Goal: Communication & Community: Answer question/provide support

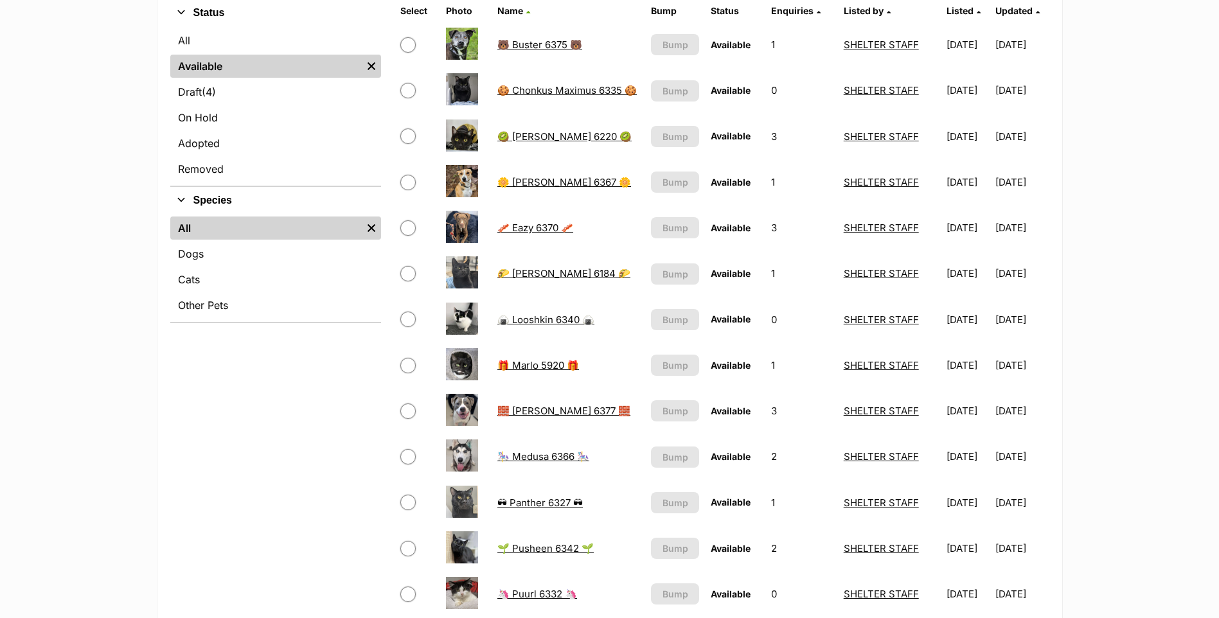
scroll to position [321, 0]
click at [572, 406] on link "🧱 Mason 6377 🧱" at bounding box center [563, 410] width 133 height 12
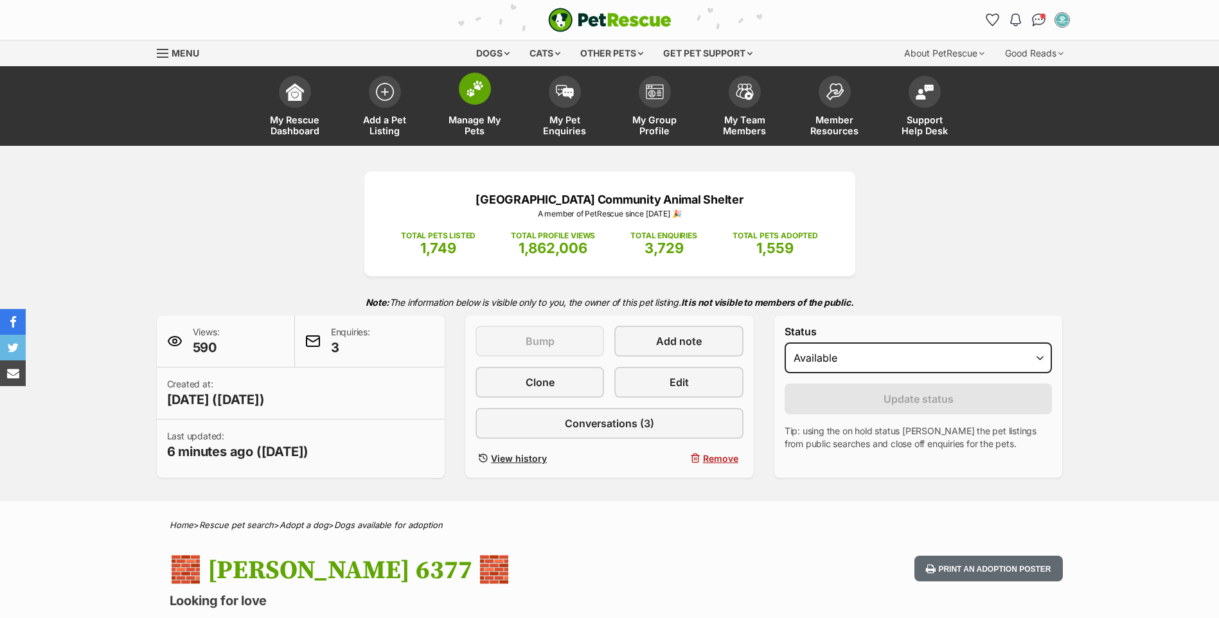
click at [483, 105] on link "Manage My Pets" at bounding box center [475, 107] width 90 height 76
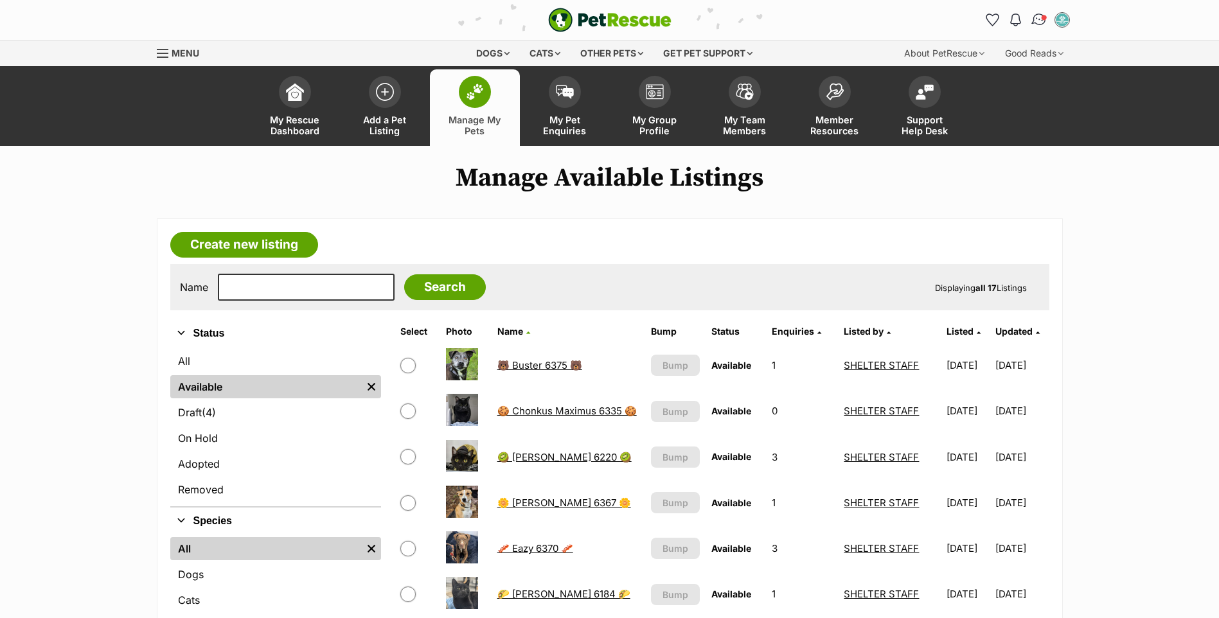
click at [1039, 16] on img "Conversations" at bounding box center [1038, 20] width 17 height 17
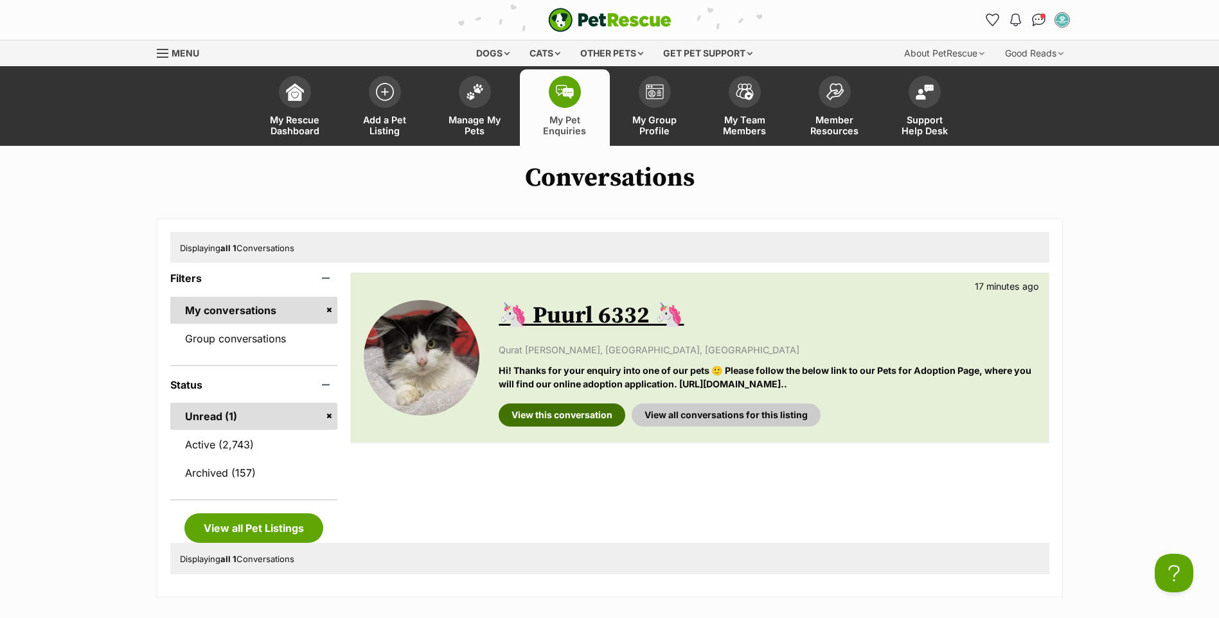
click at [562, 414] on link "View this conversation" at bounding box center [562, 415] width 127 height 23
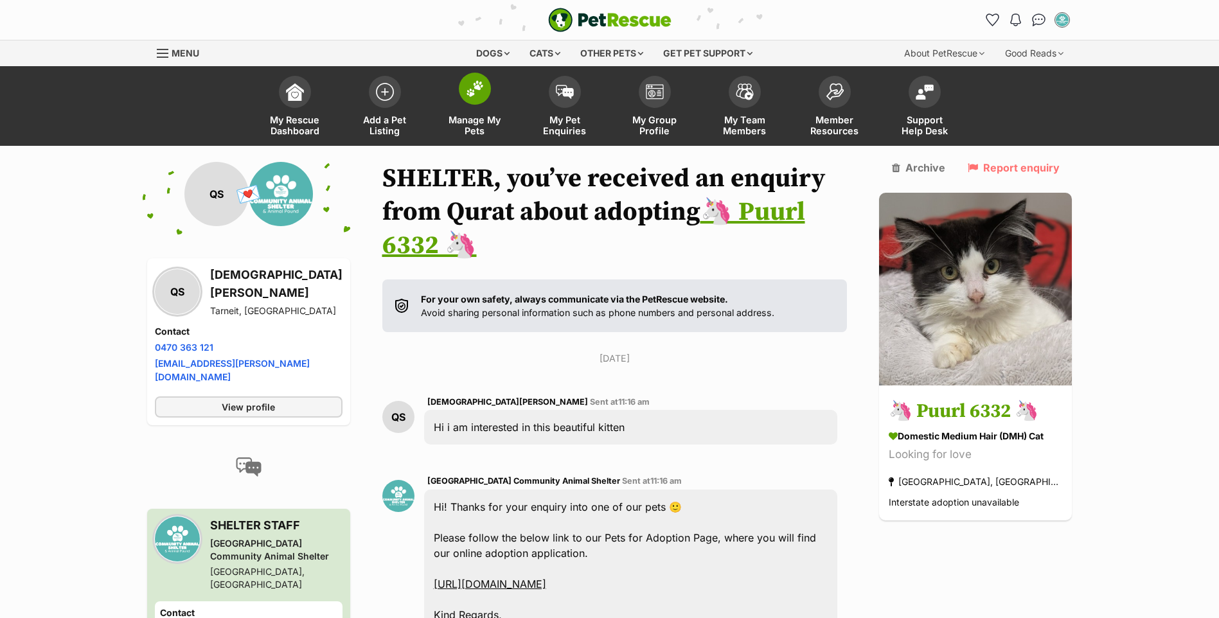
click at [473, 93] on img at bounding box center [475, 88] width 18 height 17
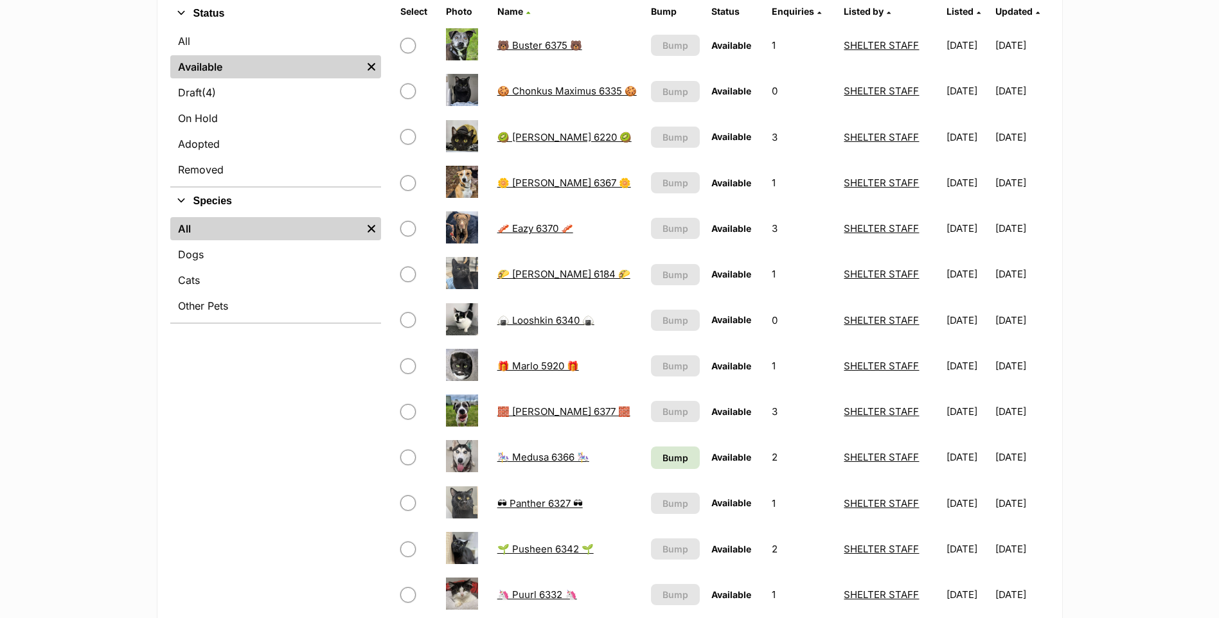
scroll to position [321, 0]
click at [663, 454] on span "Bump" at bounding box center [676, 456] width 26 height 13
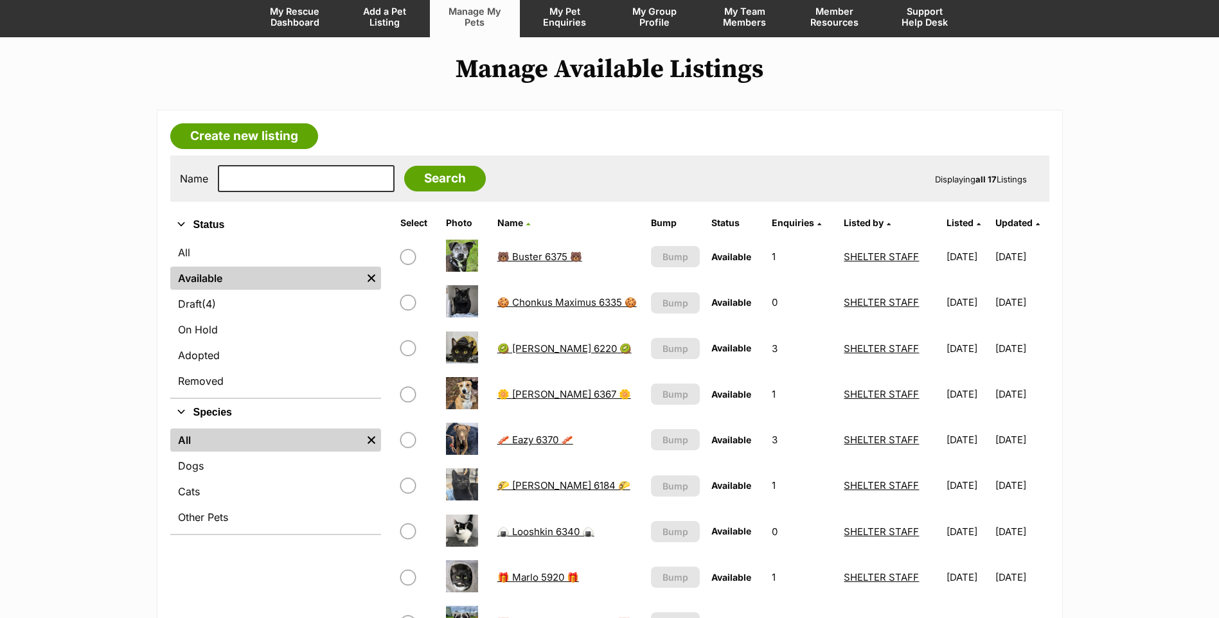
scroll to position [8, 0]
